Goal: Task Accomplishment & Management: Complete application form

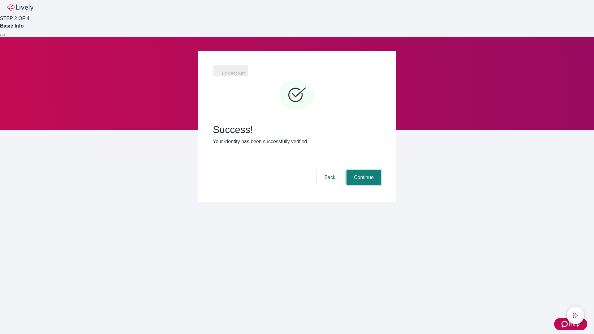
click at [363, 170] on button "Continue" at bounding box center [363, 177] width 35 height 15
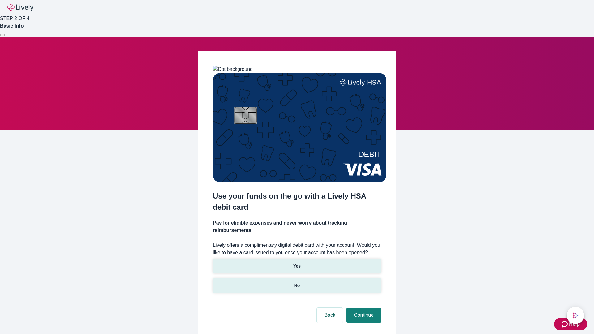
click at [296, 282] on p "No" at bounding box center [297, 285] width 6 height 6
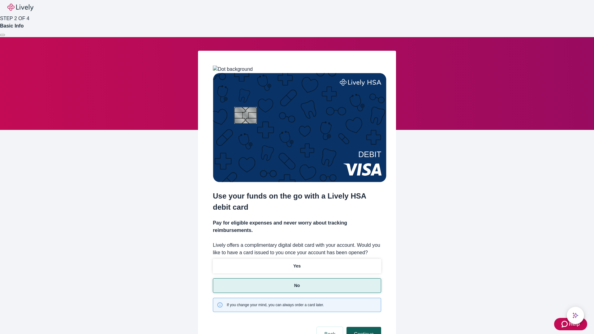
click at [363, 327] on button "Continue" at bounding box center [363, 334] width 35 height 15
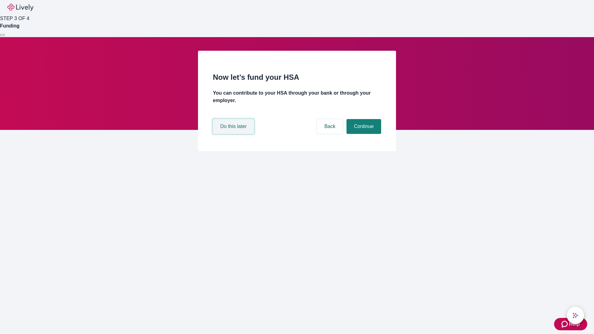
click at [234, 134] on button "Do this later" at bounding box center [233, 126] width 41 height 15
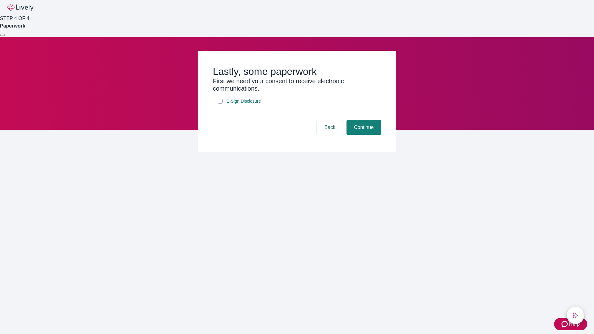
click at [220, 104] on input "E-Sign Disclosure" at bounding box center [220, 101] width 5 height 5
checkbox input "true"
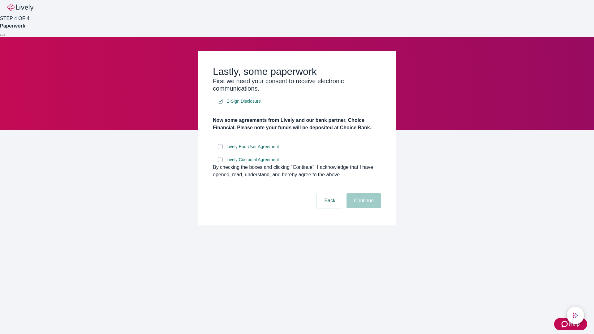
click at [220, 149] on input "Lively End User Agreement" at bounding box center [220, 146] width 5 height 5
checkbox input "true"
click at [220, 162] on input "Lively Custodial Agreement" at bounding box center [220, 159] width 5 height 5
checkbox input "true"
click at [363, 208] on button "Continue" at bounding box center [363, 200] width 35 height 15
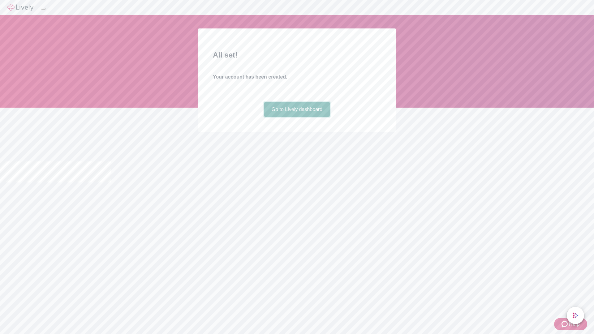
click at [296, 117] on link "Go to Lively dashboard" at bounding box center [297, 109] width 66 height 15
